Goal: Task Accomplishment & Management: Manage account settings

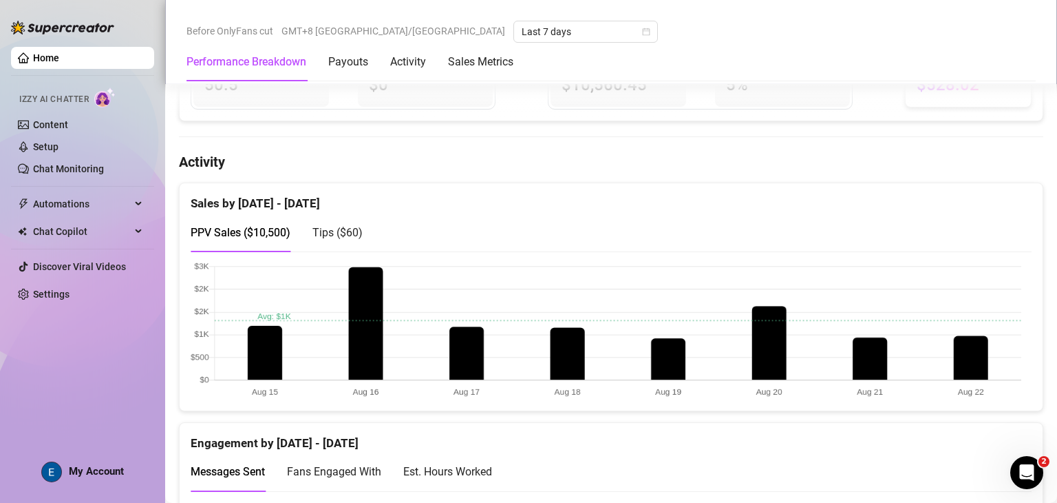
scroll to position [551, 0]
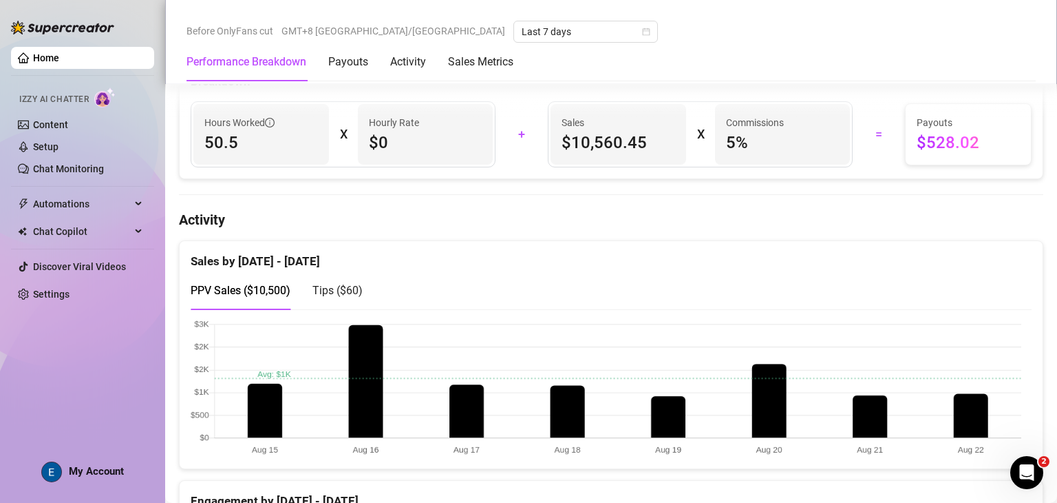
click at [943, 338] on canvas at bounding box center [606, 388] width 831 height 138
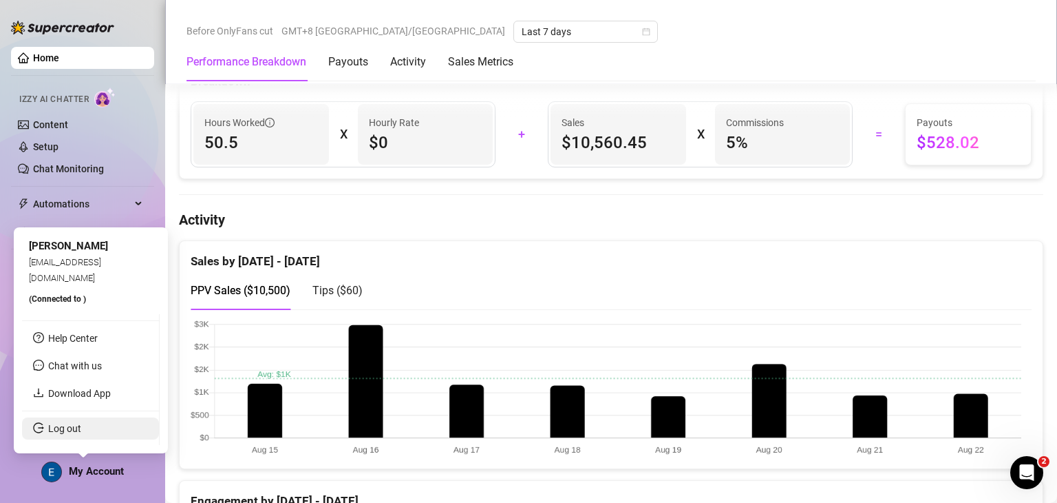
click at [81, 425] on link "Log out" at bounding box center [64, 428] width 33 height 11
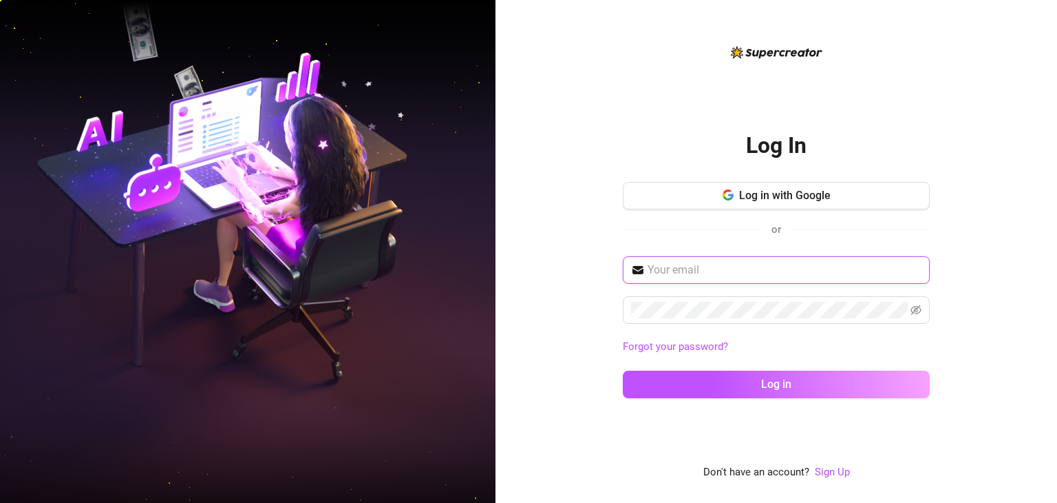
click at [723, 273] on input "text" at bounding box center [785, 270] width 274 height 17
type input "[EMAIL_ADDRESS][DOMAIN_NAME]"
click at [737, 317] on span at bounding box center [776, 310] width 307 height 28
click at [623, 370] on button "Log in" at bounding box center [776, 384] width 307 height 28
